Goal: Task Accomplishment & Management: Manage account settings

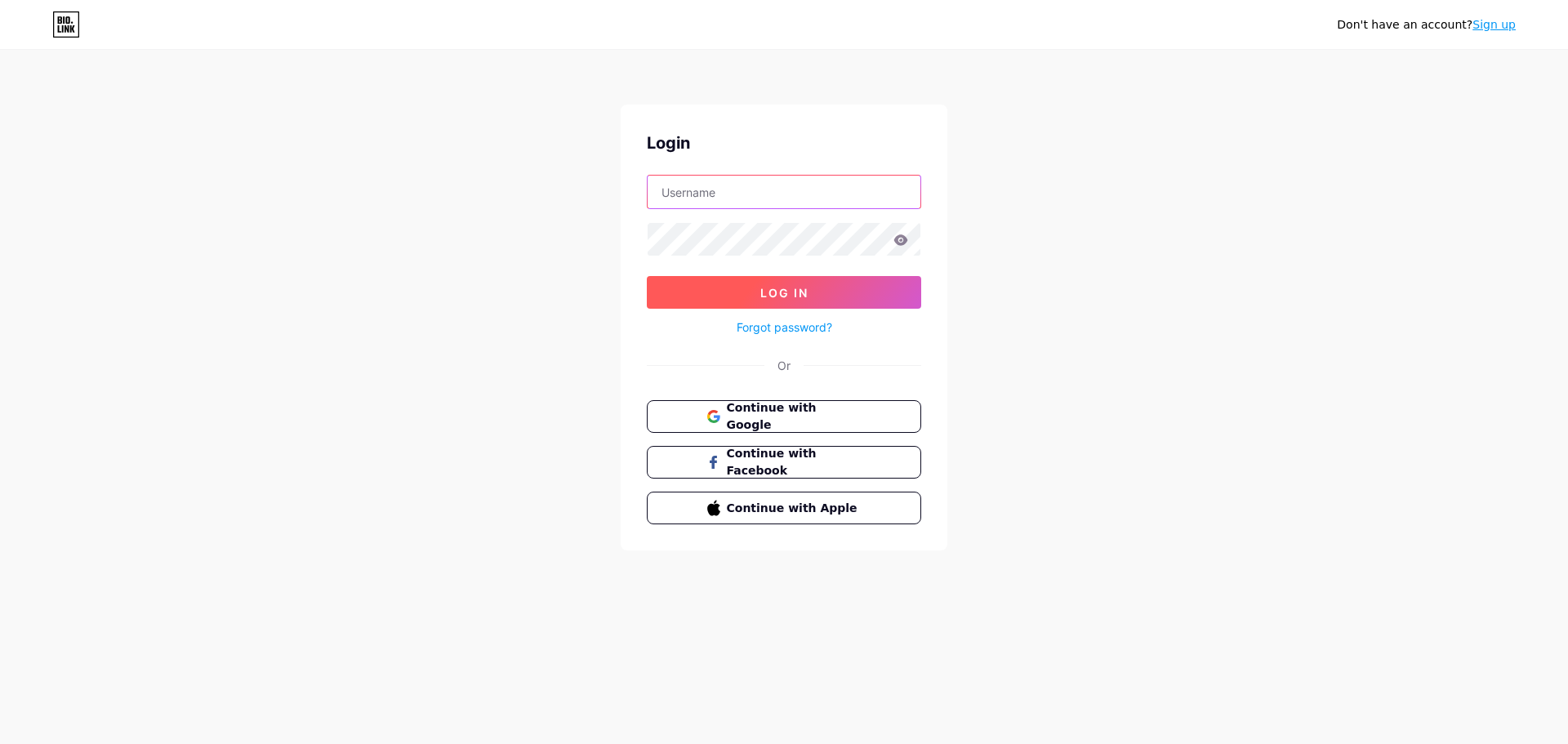
type input "[PERSON_NAME][EMAIL_ADDRESS][DOMAIN_NAME]"
click at [800, 290] on span "Log In" at bounding box center [784, 293] width 48 height 14
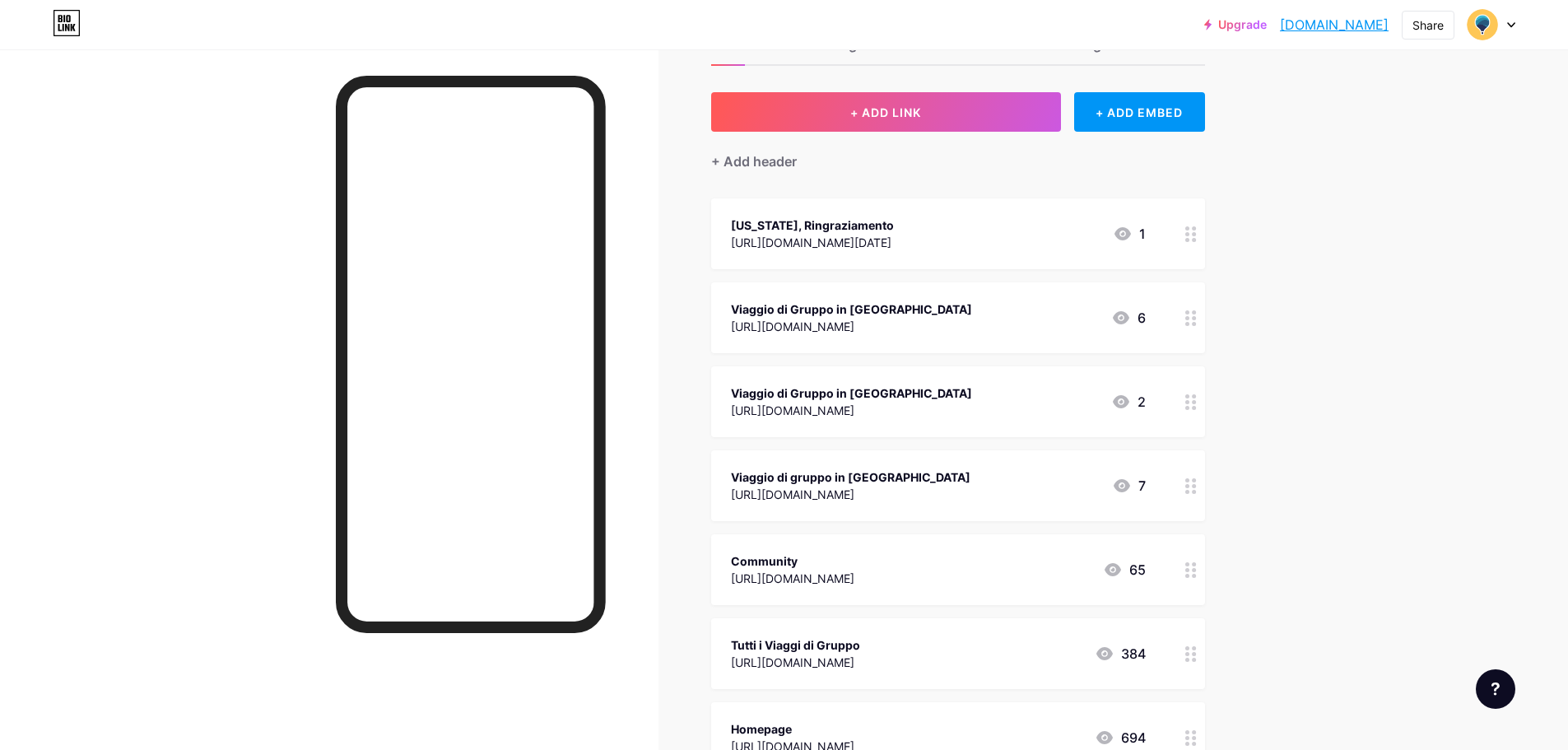
scroll to position [143, 0]
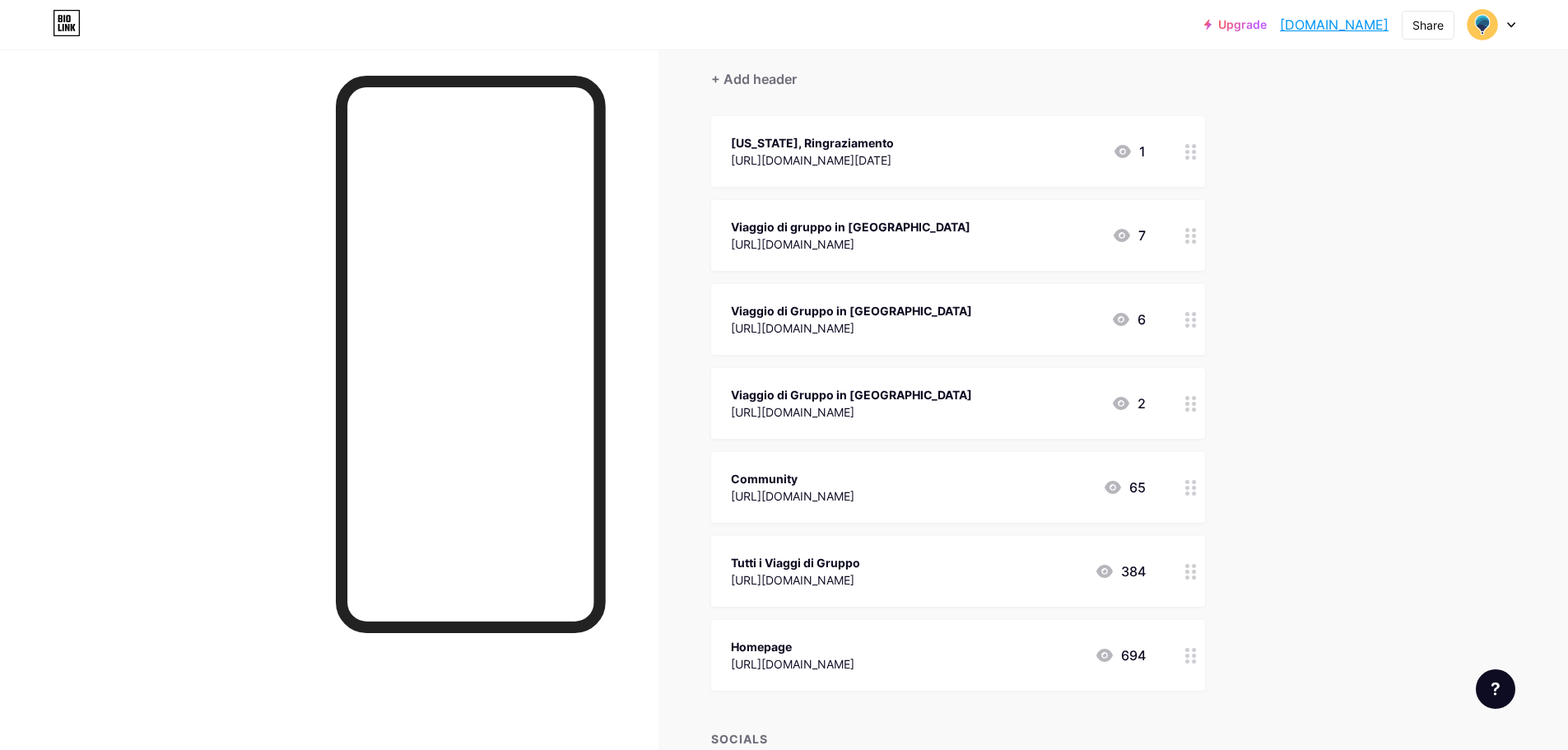
click at [1195, 408] on icon at bounding box center [1191, 403] width 11 height 15
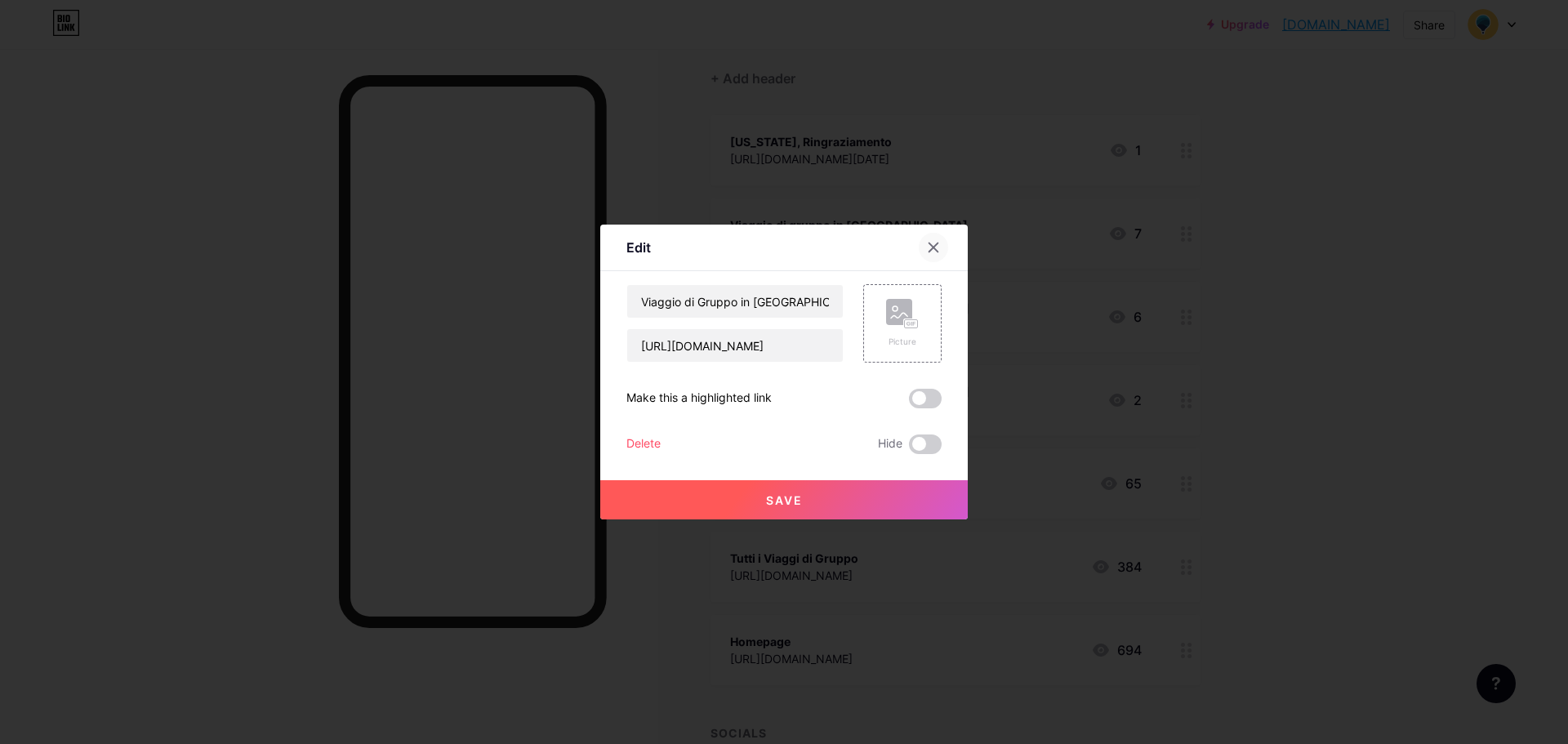
click at [927, 246] on icon at bounding box center [934, 247] width 13 height 13
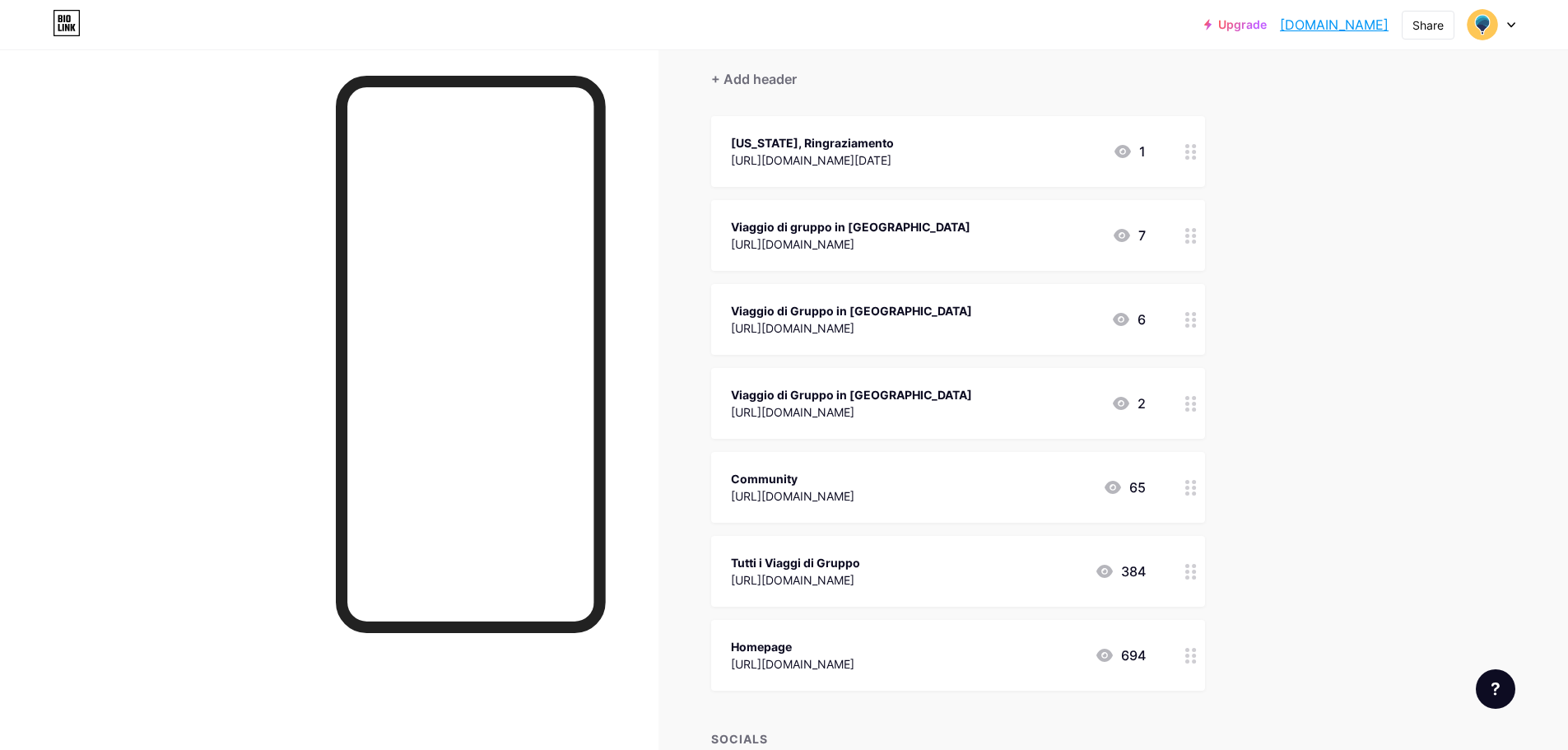
drag, startPoint x: 937, startPoint y: 232, endPoint x: 959, endPoint y: 262, distance: 37.2
click at [959, 262] on div "Viaggio di gruppo in [GEOGRAPHIC_DATA] [URL][DOMAIN_NAME] 7" at bounding box center [957, 235] width 494 height 71
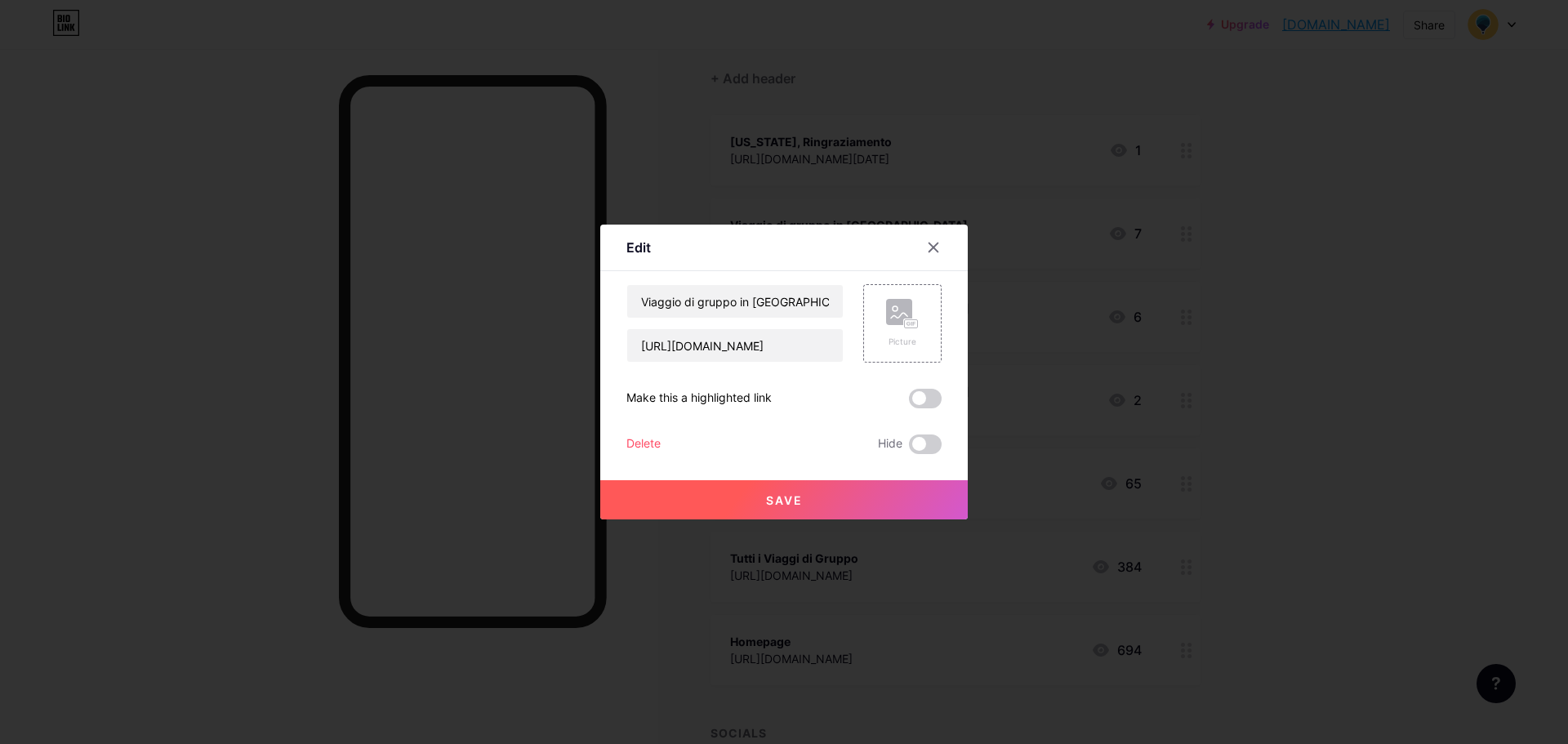
click at [1381, 250] on div at bounding box center [784, 372] width 1568 height 744
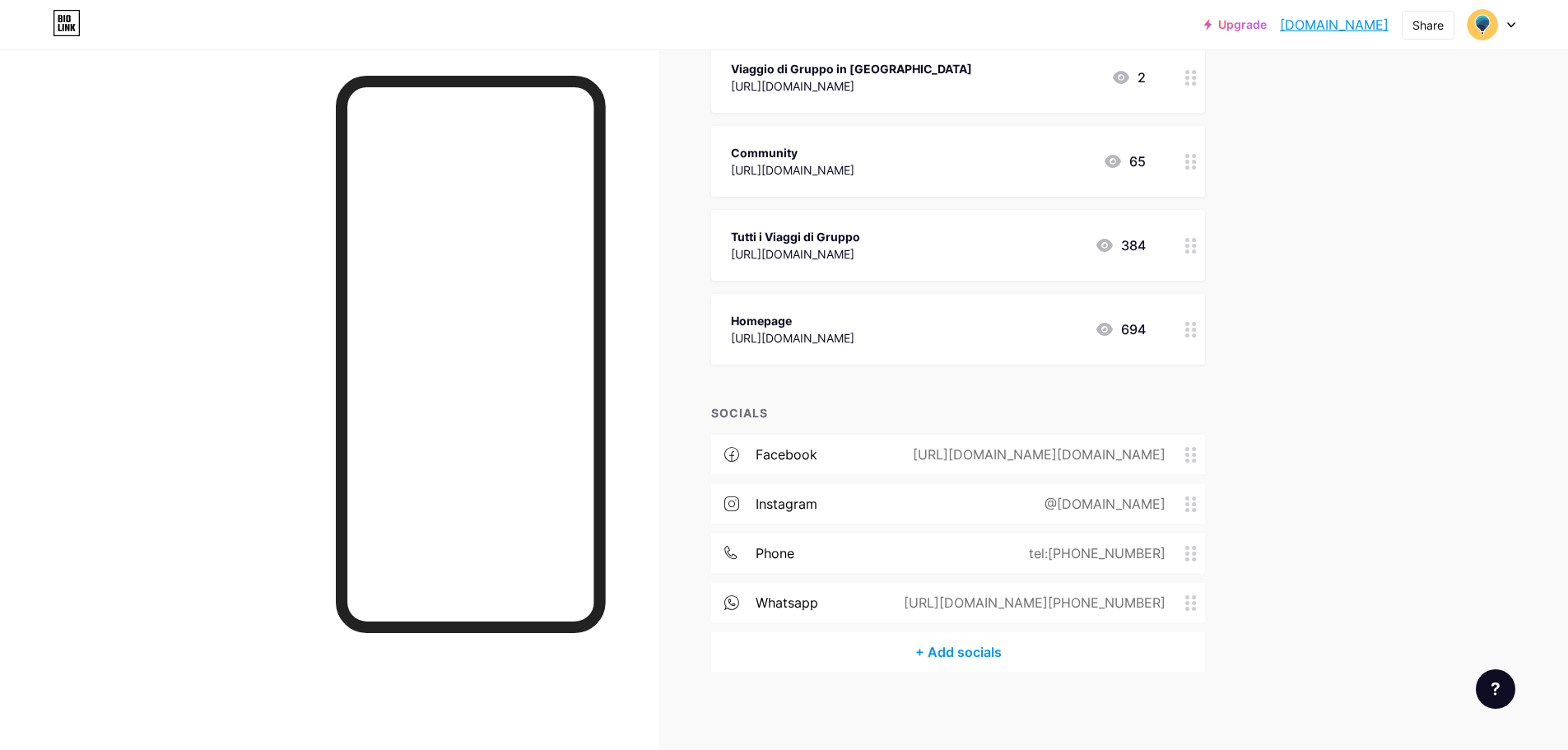
scroll to position [472, 0]
click at [1196, 549] on circle at bounding box center [1193, 550] width 4 height 4
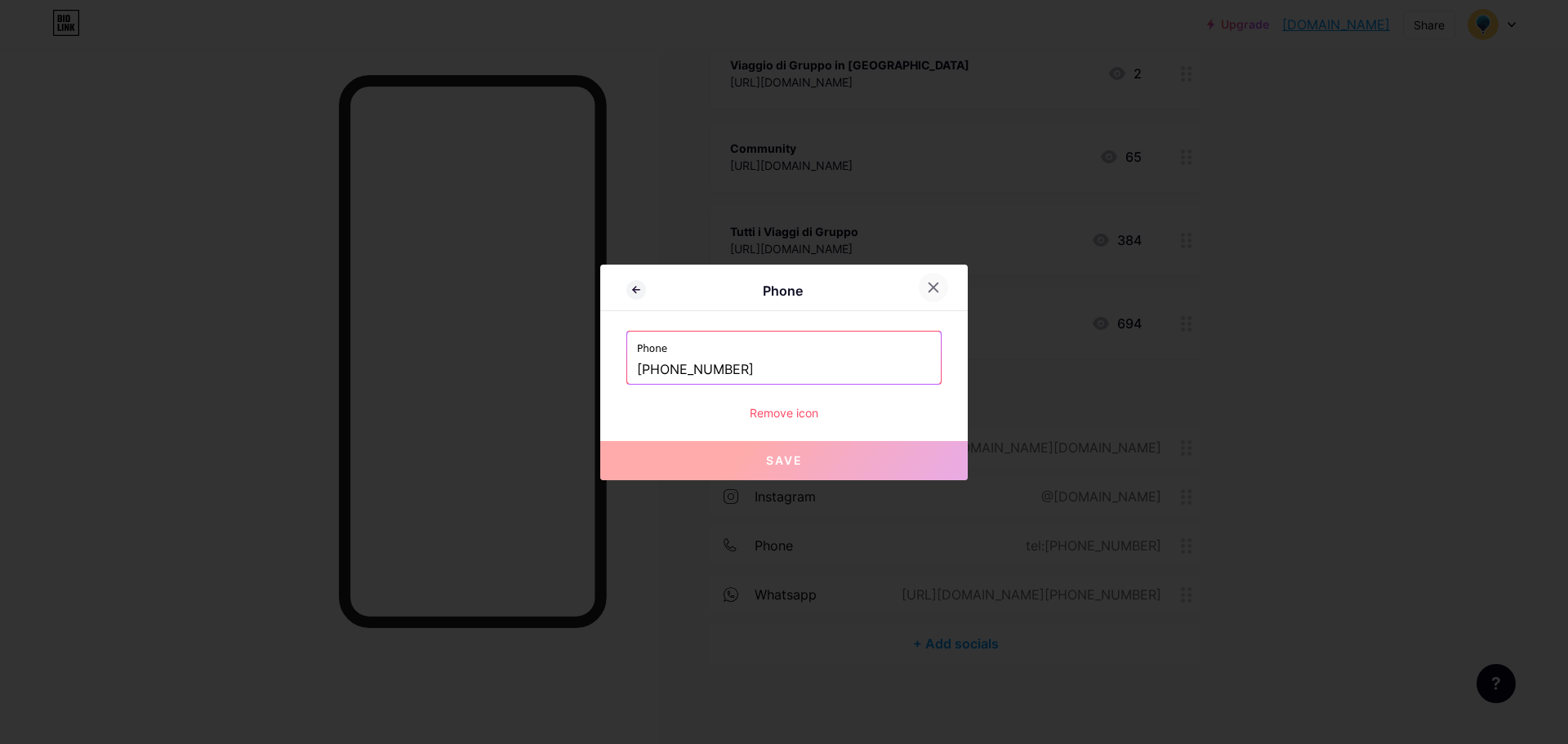
click at [929, 286] on icon at bounding box center [934, 287] width 13 height 13
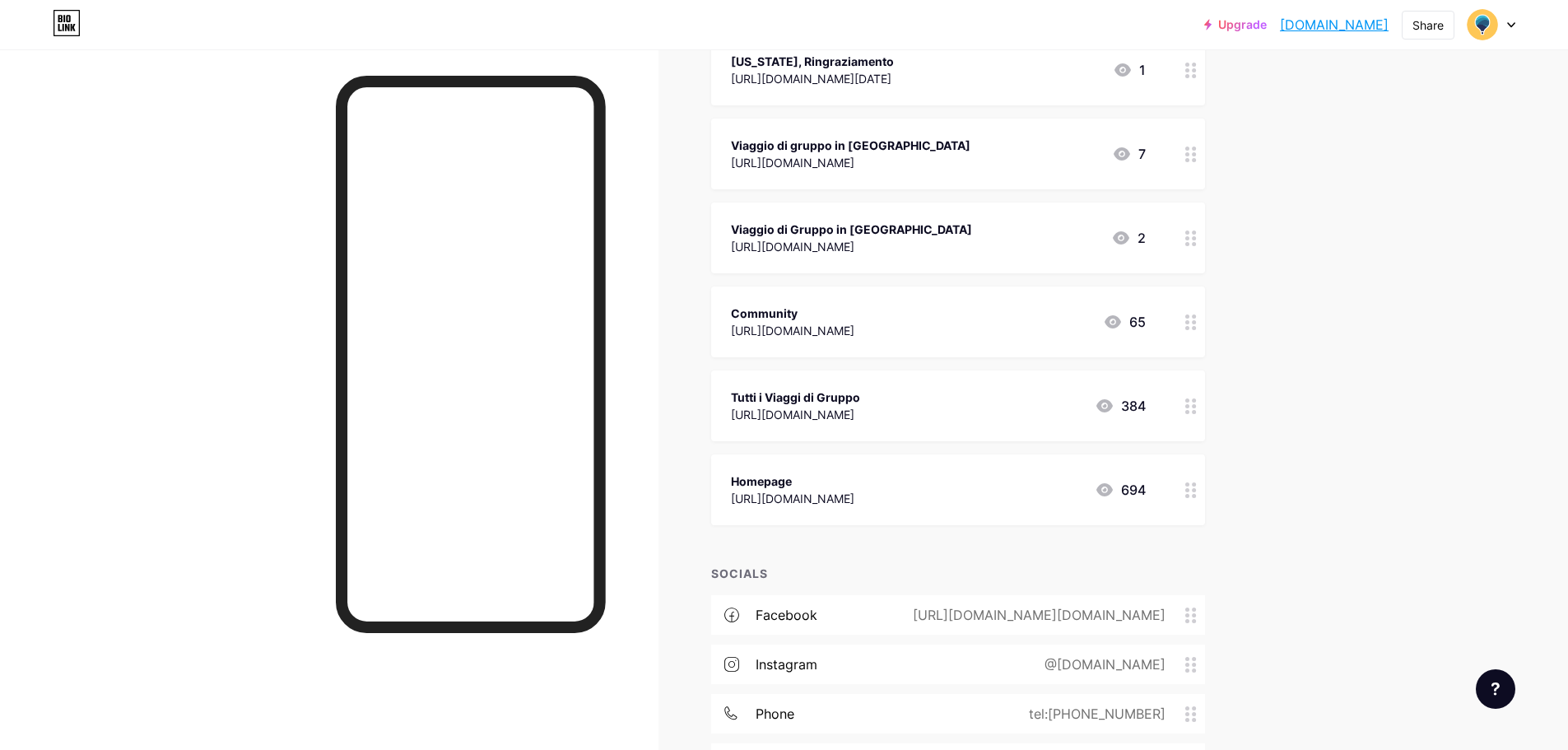
scroll to position [308, 0]
click at [1310, 378] on div "Upgrade moondoo.bio.lin... [DOMAIN_NAME] Share Switch accounts Moondoo [DOMAIN_…" at bounding box center [784, 304] width 1568 height 1223
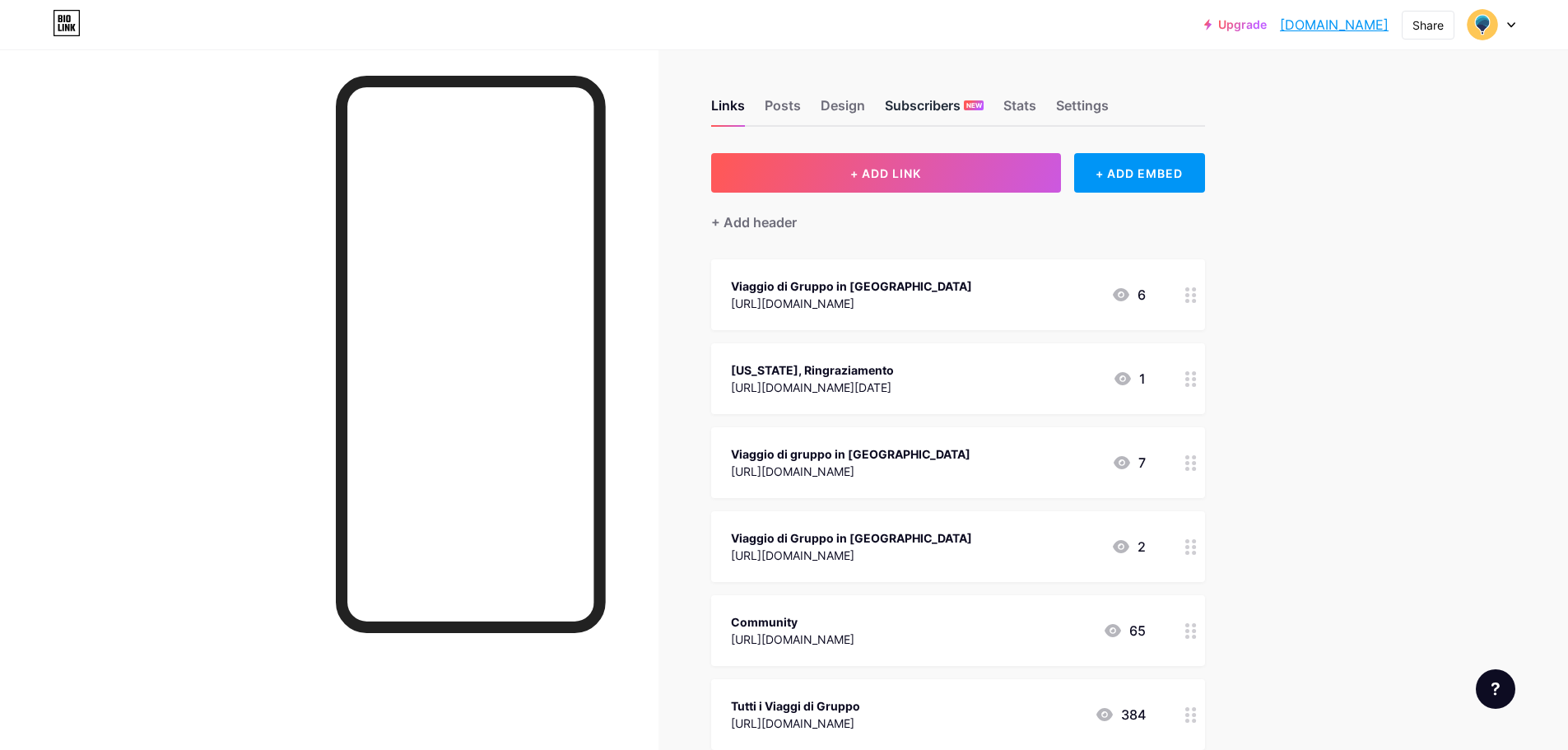
click at [935, 104] on div "Subscribers NEW" at bounding box center [934, 110] width 98 height 30
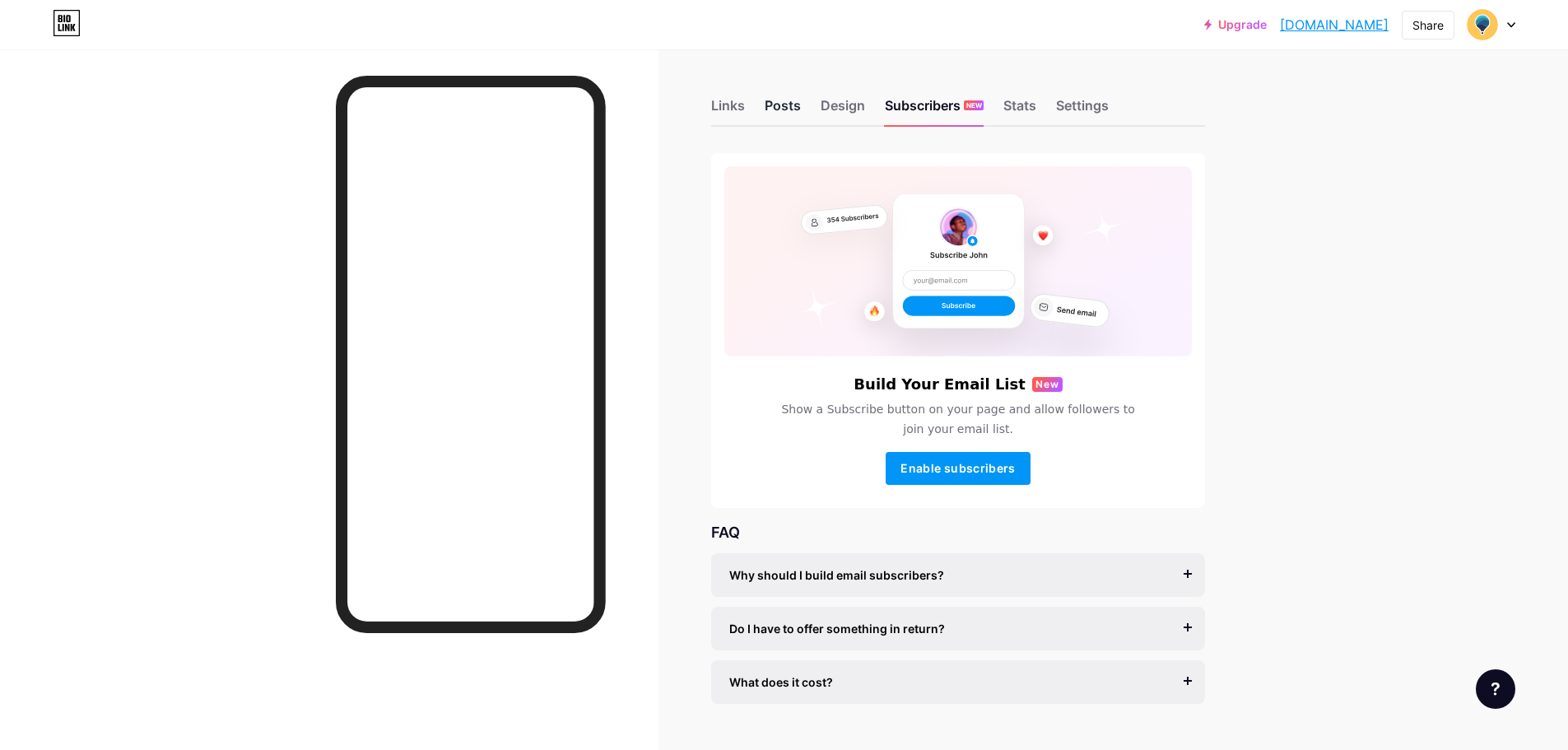
click at [782, 110] on div "Posts" at bounding box center [783, 110] width 36 height 30
click at [740, 104] on div "Links" at bounding box center [727, 110] width 33 height 30
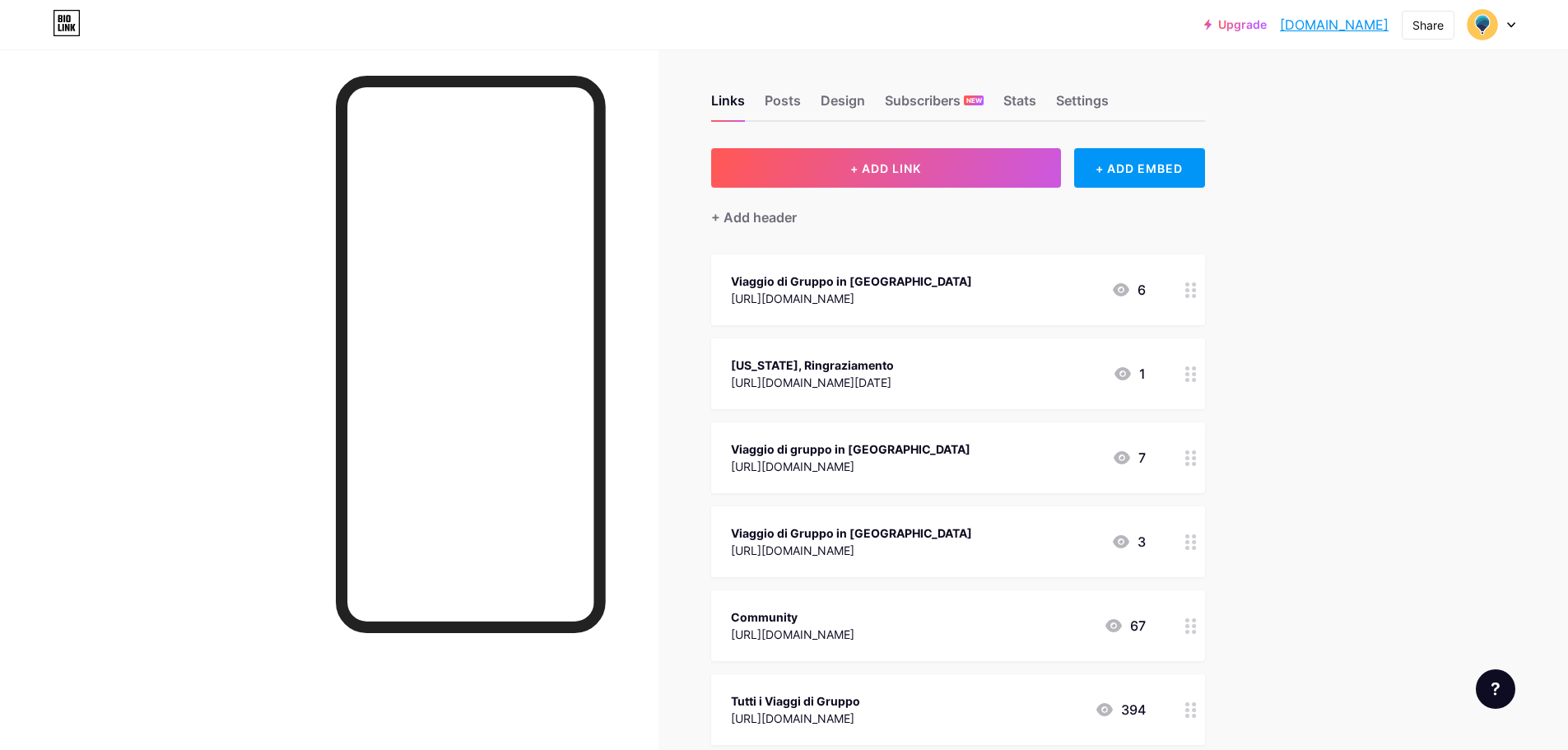
scroll to position [472, 0]
